Goal: Transaction & Acquisition: Download file/media

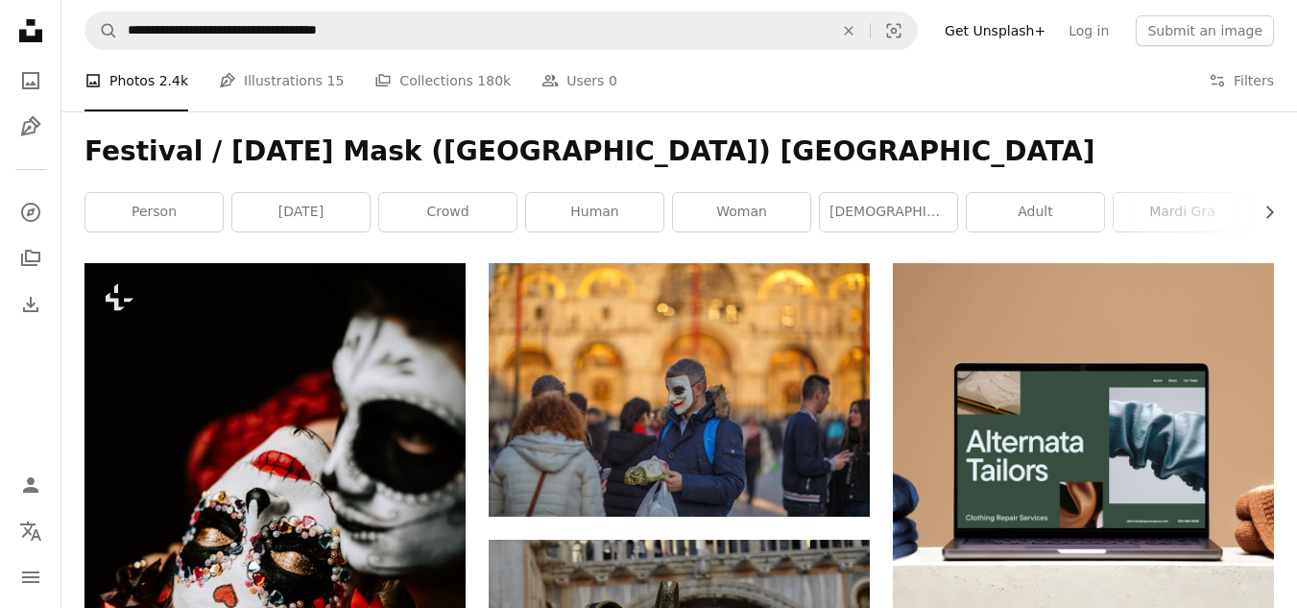
scroll to position [277, 0]
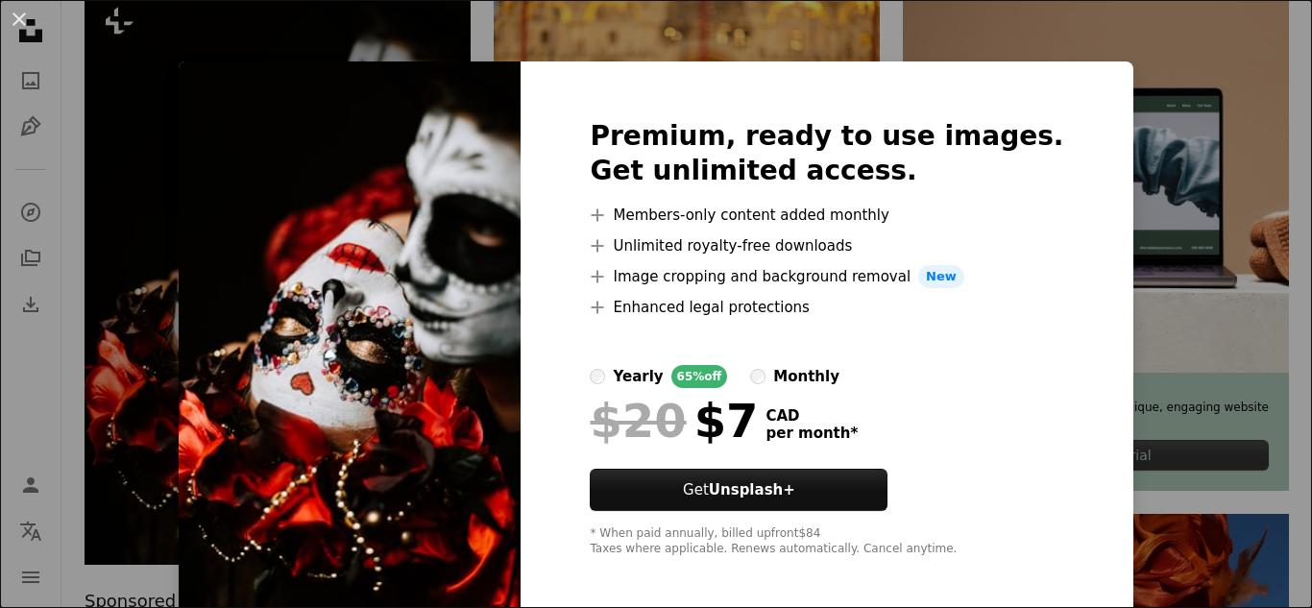
click at [703, 30] on div "An X shape Premium, ready to use images. Get unlimited access. A plus sign Memb…" at bounding box center [656, 304] width 1312 height 608
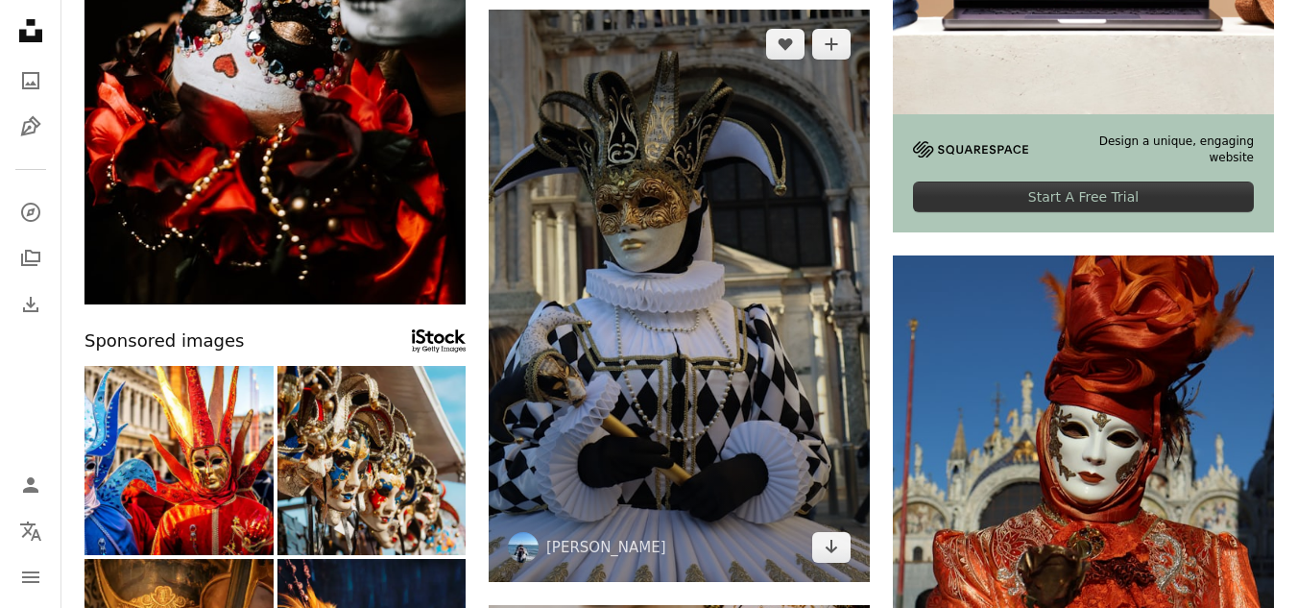
scroll to position [532, 0]
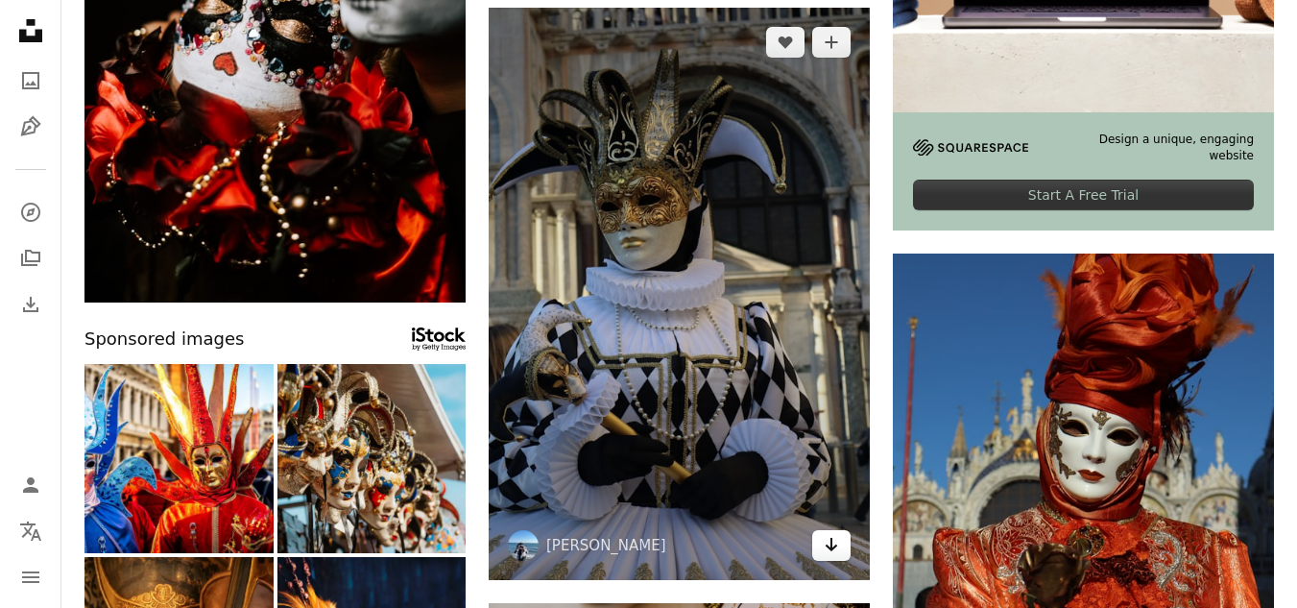
click at [828, 547] on icon "Download" at bounding box center [832, 544] width 12 height 13
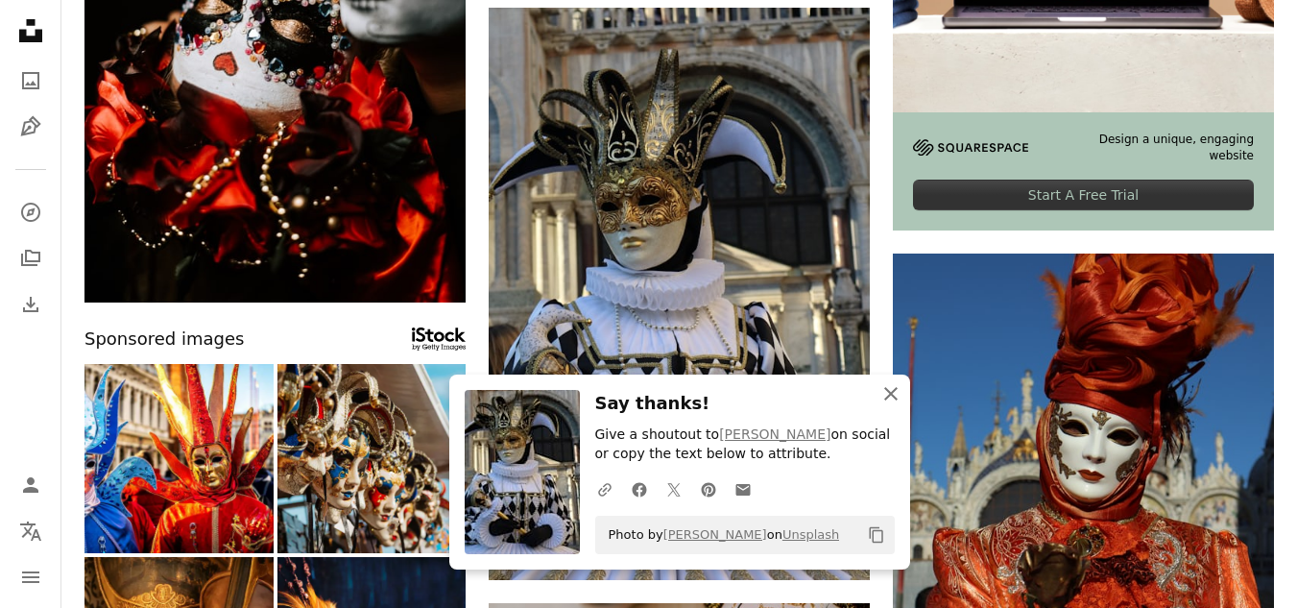
click at [892, 393] on icon "button" at bounding box center [890, 393] width 13 height 13
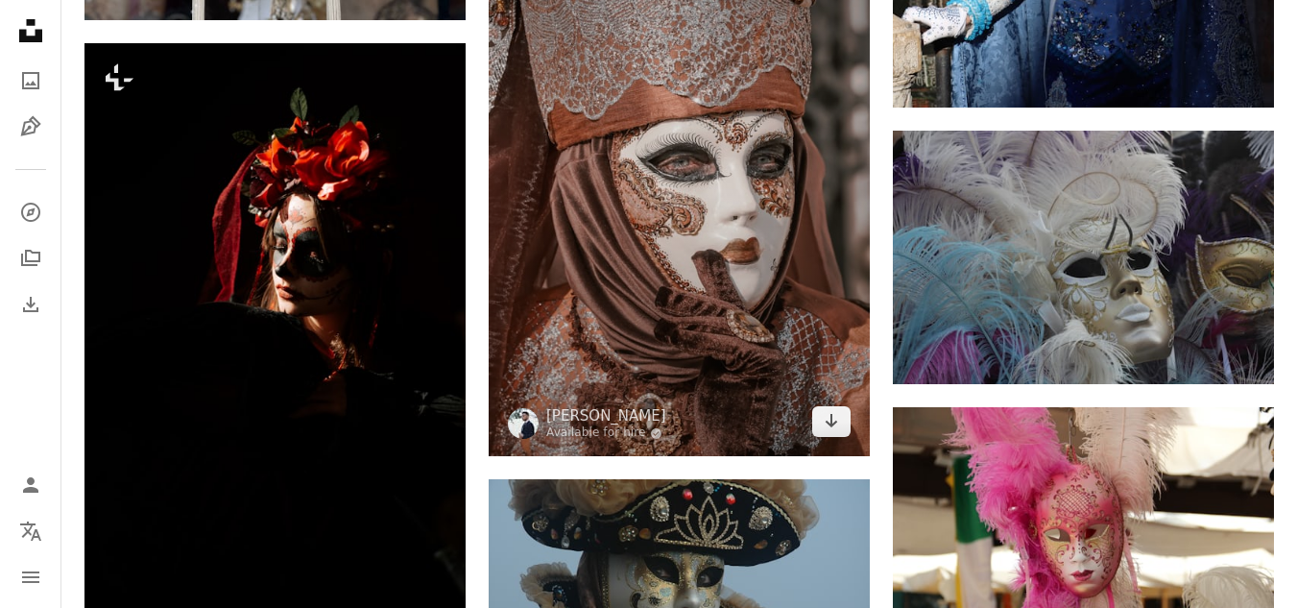
scroll to position [1847, 0]
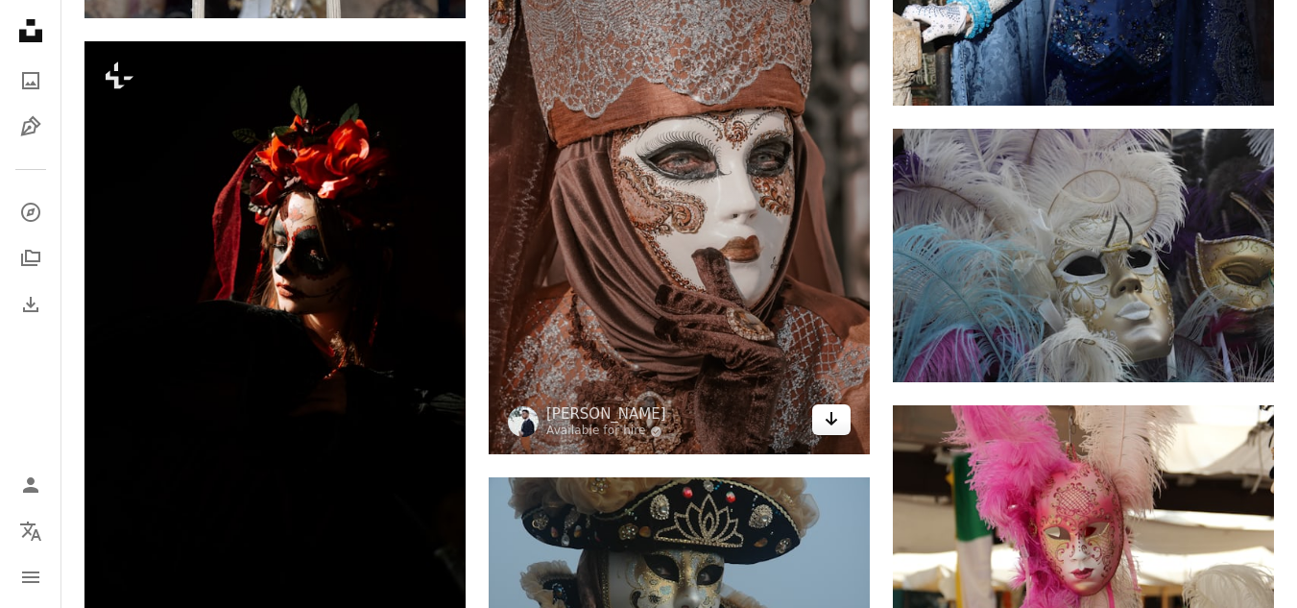
click at [834, 419] on icon "Arrow pointing down" at bounding box center [831, 418] width 15 height 23
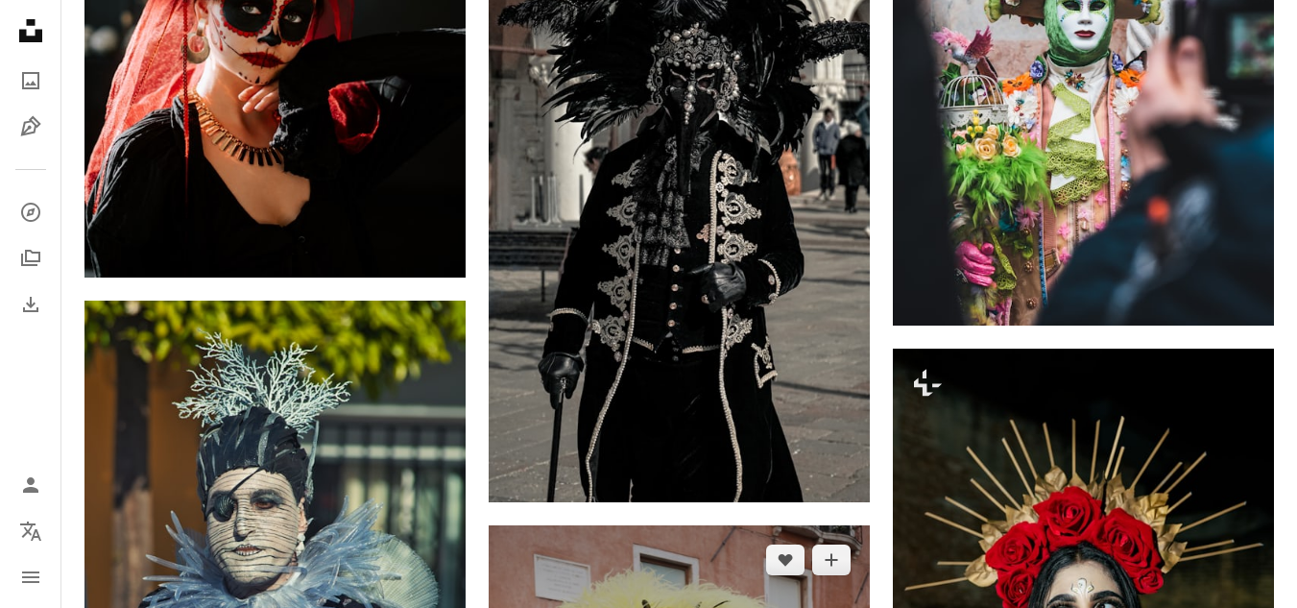
scroll to position [2776, 0]
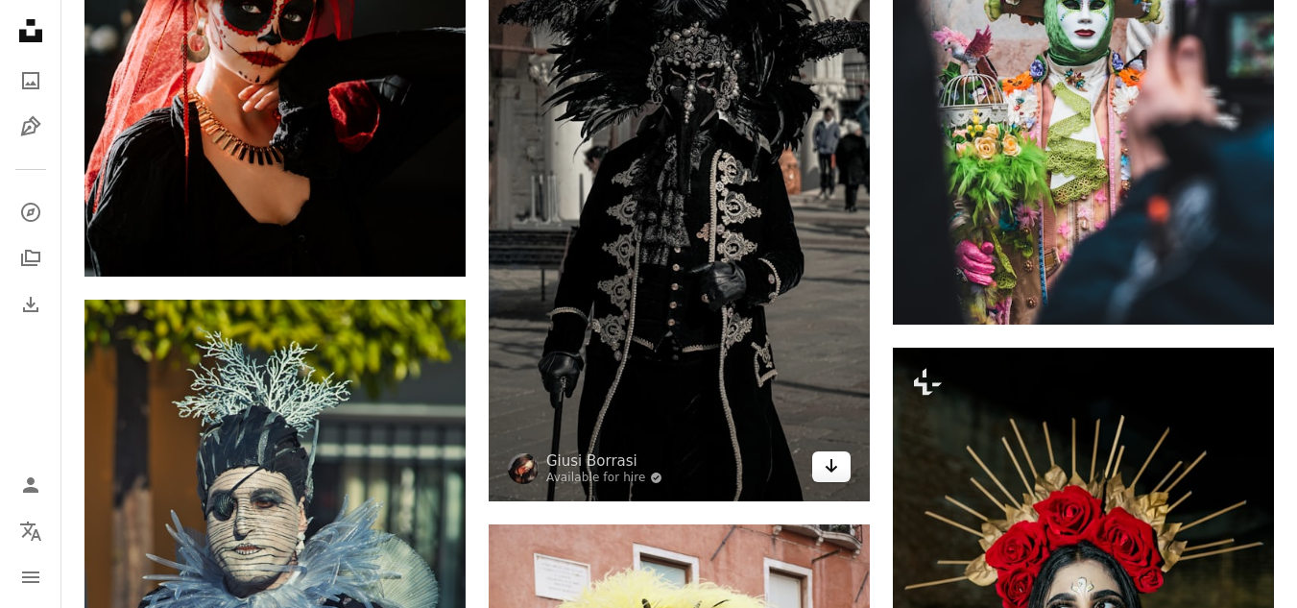
click at [831, 471] on icon "Download" at bounding box center [832, 465] width 12 height 13
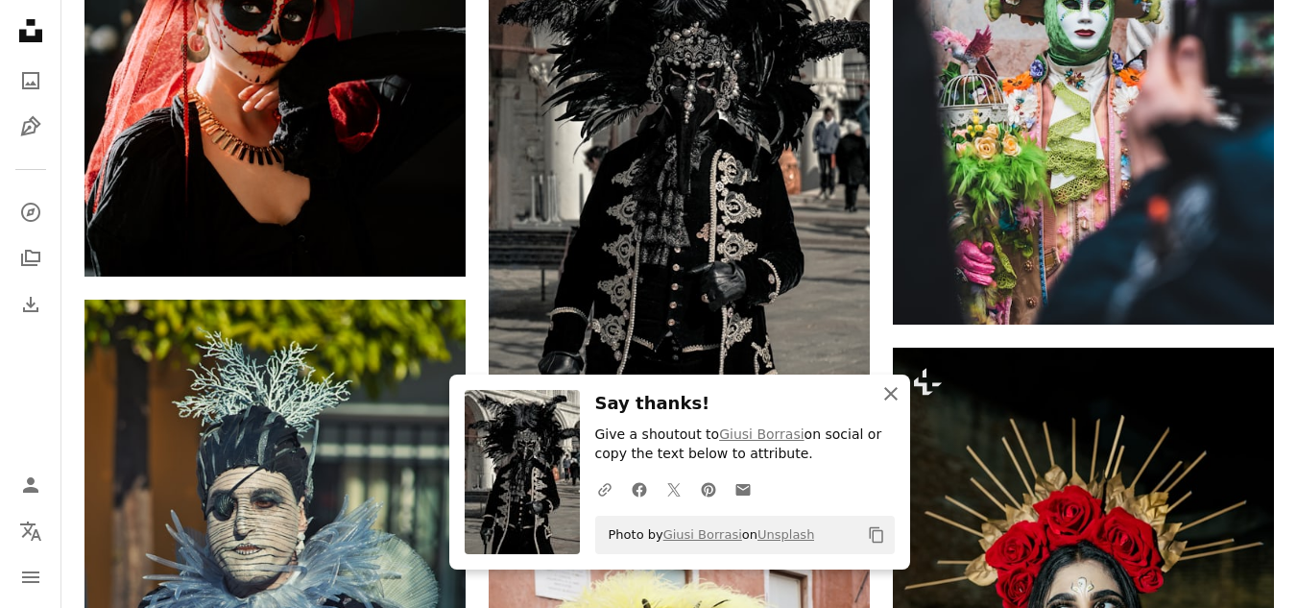
click at [900, 394] on icon "An X shape" at bounding box center [891, 393] width 23 height 23
